Goal: Find specific page/section: Find specific page/section

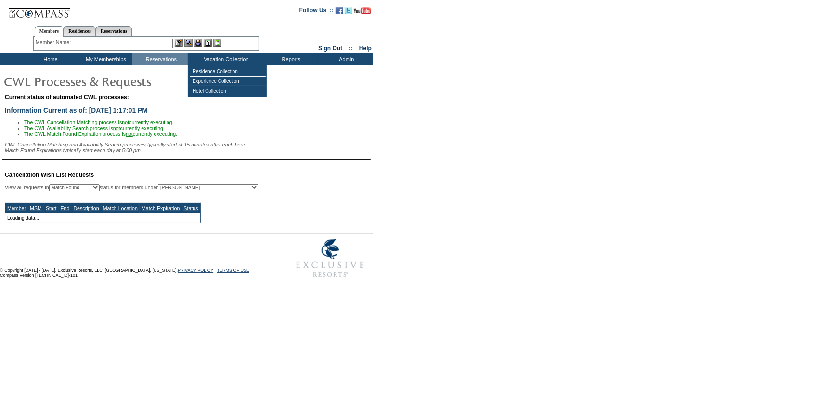
select select "50"
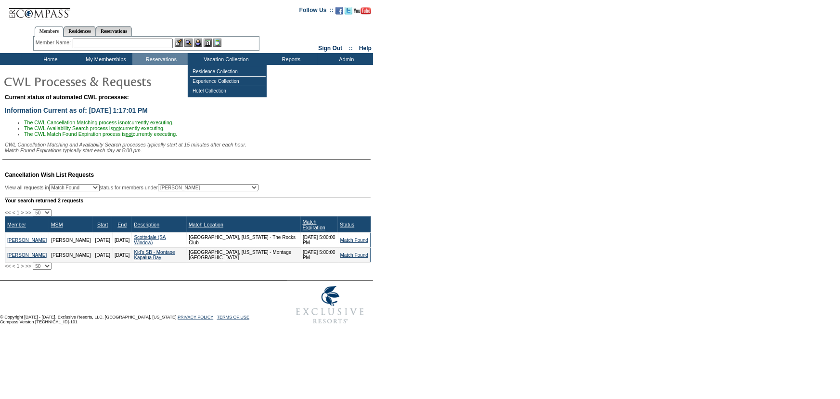
click at [552, 213] on form "Follow Us ::" at bounding box center [420, 164] width 840 height 329
click at [52, 59] on td "Home" at bounding box center [49, 59] width 55 height 12
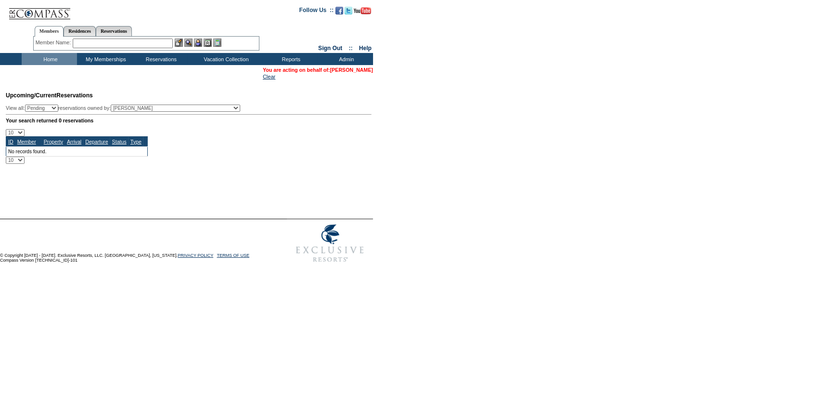
click at [361, 72] on link "[PERSON_NAME]" at bounding box center [351, 70] width 43 height 6
